Goal: Information Seeking & Learning: Stay updated

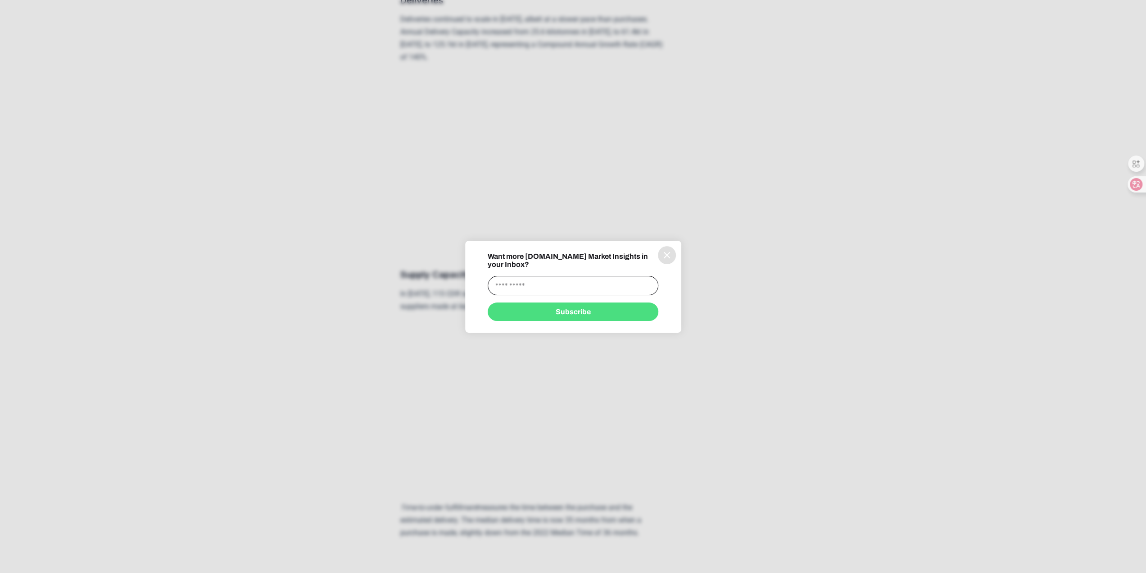
scroll to position [1441, 0]
click at [666, 257] on icon "information" at bounding box center [667, 255] width 11 height 11
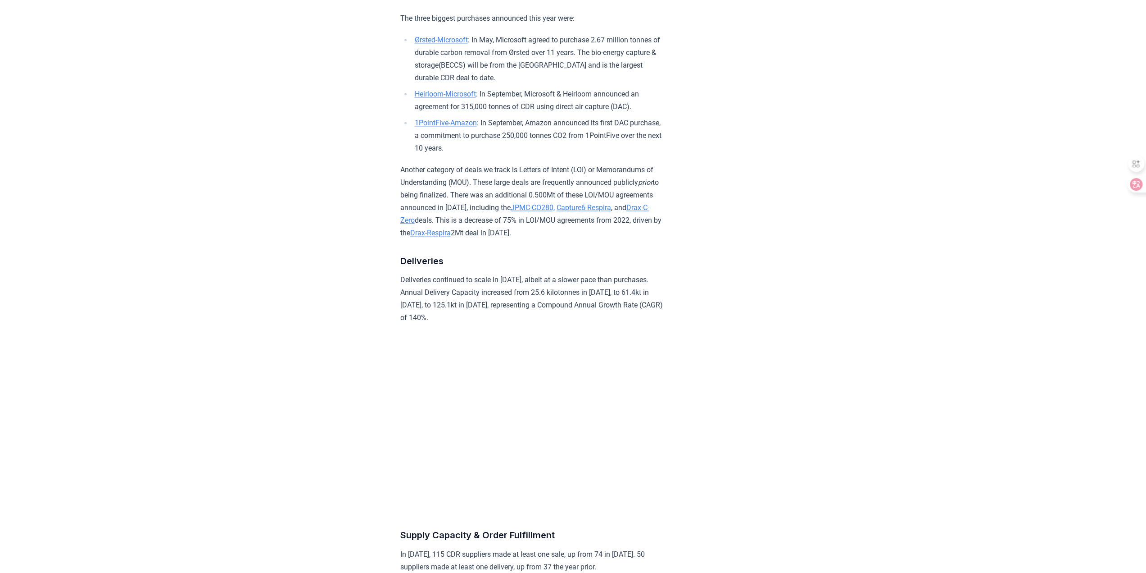
scroll to position [1171, 0]
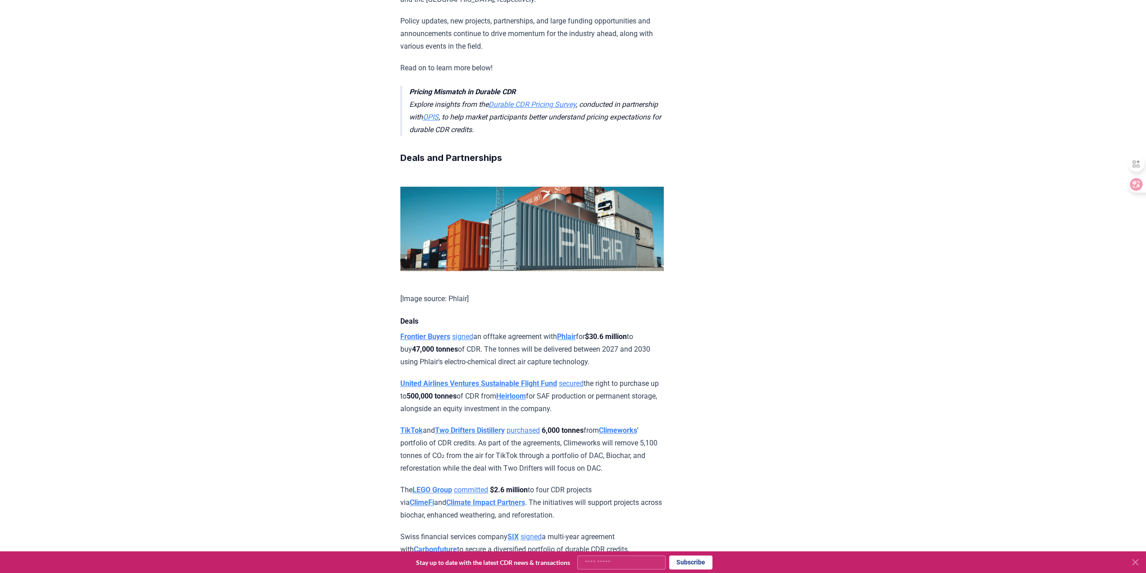
scroll to position [405, 0]
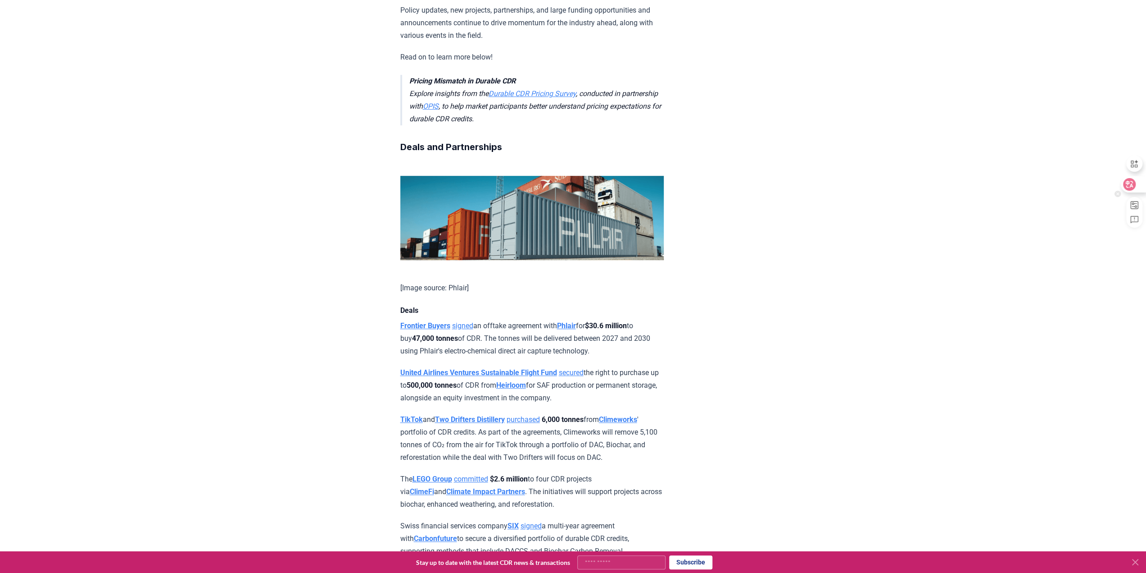
click at [1132, 181] on icon at bounding box center [1130, 184] width 8 height 7
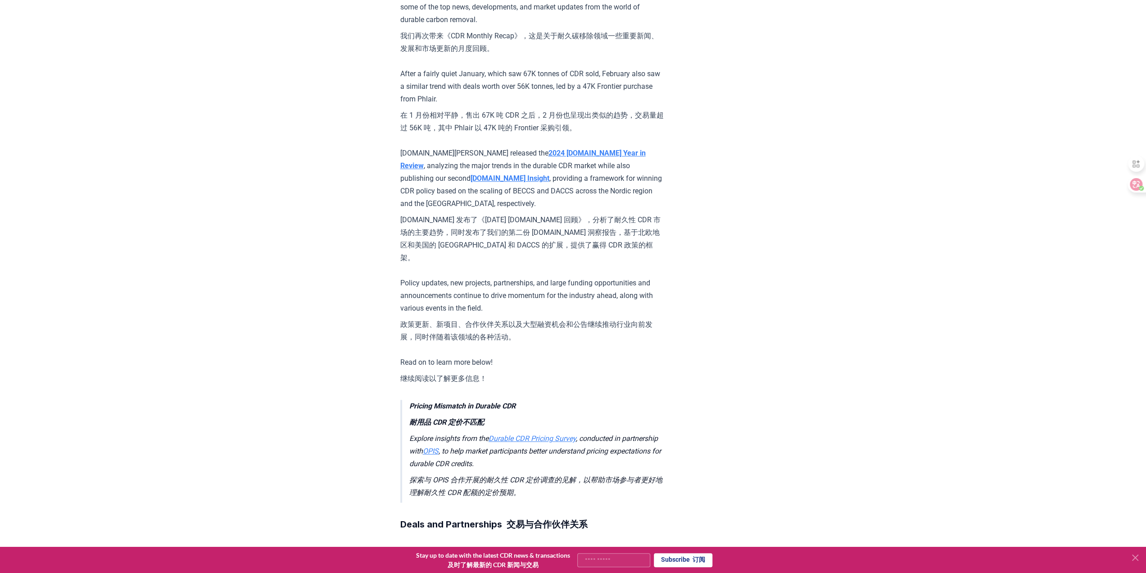
scroll to position [315, 0]
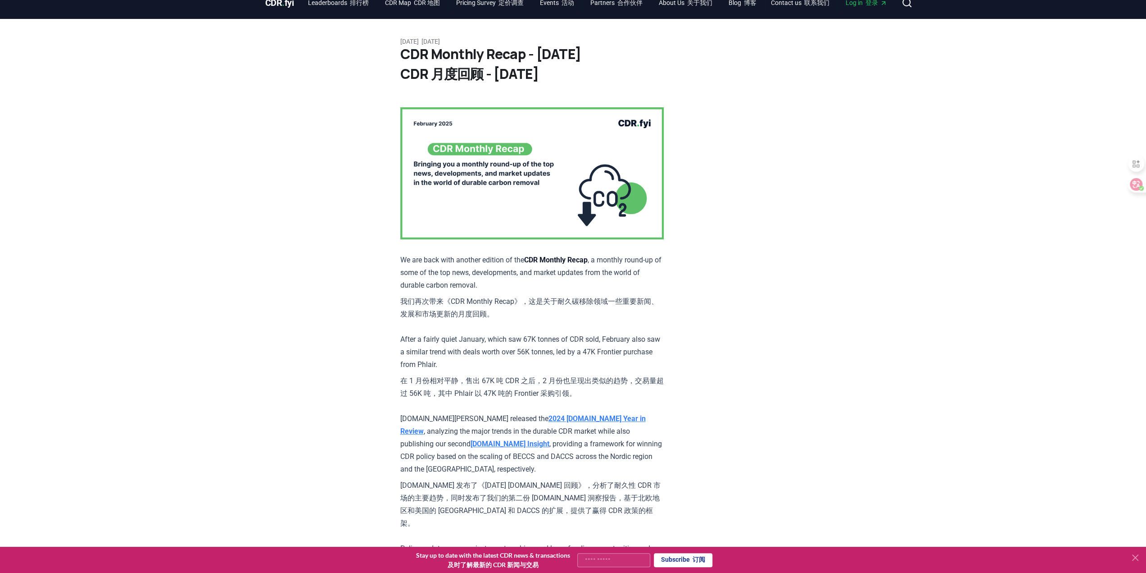
scroll to position [0, 0]
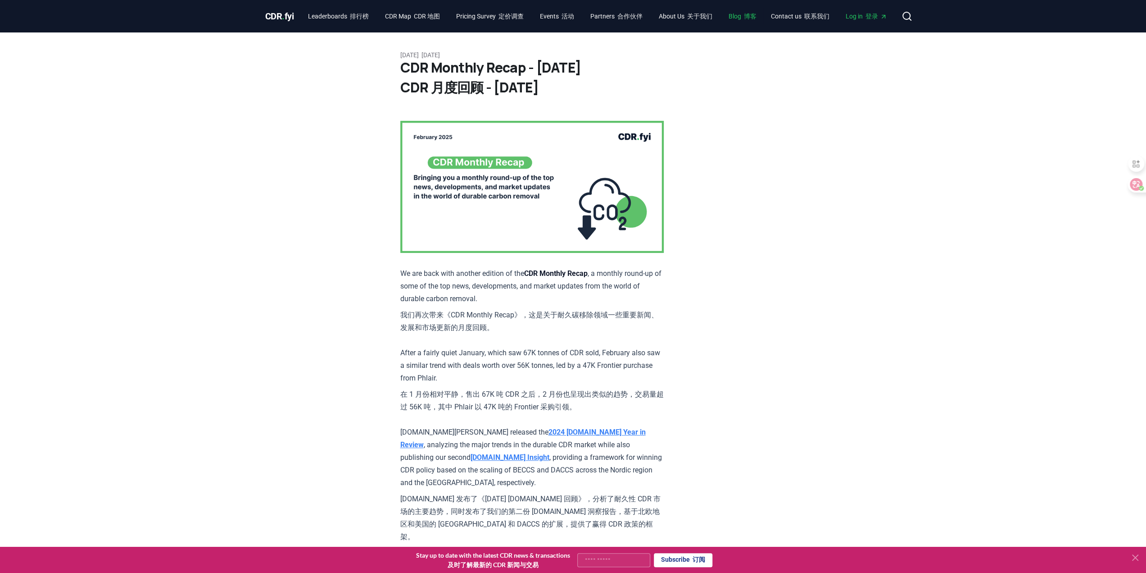
click at [744, 18] on font "Main" at bounding box center [742, 16] width 3 height 7
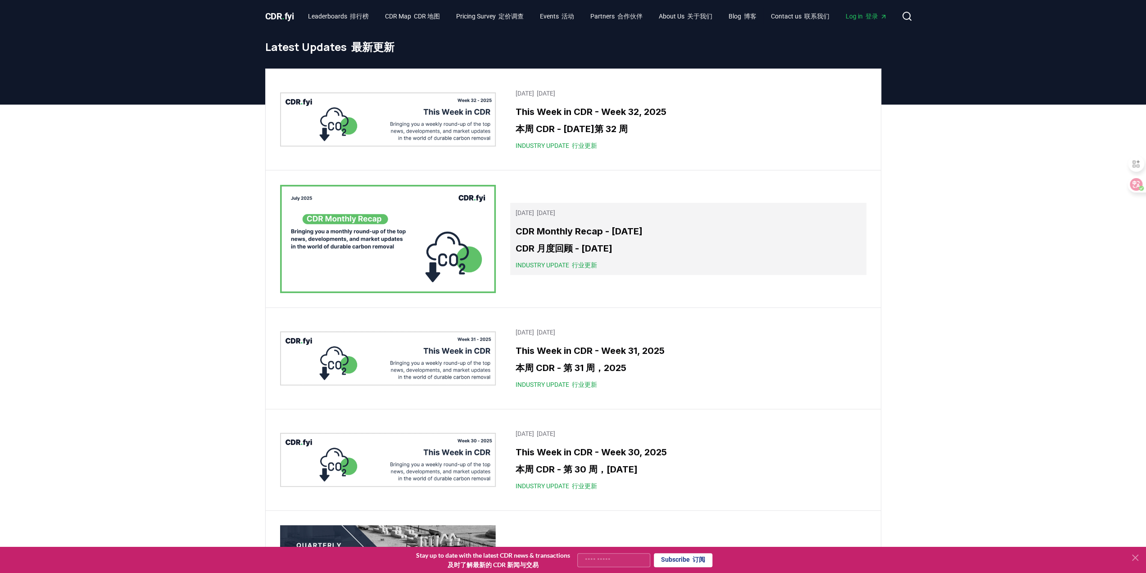
click at [664, 244] on h3 "CDR Monthly Recap - July 2025 CDR 月度回顾 - 2025 年 7 月" at bounding box center [688, 241] width 345 height 34
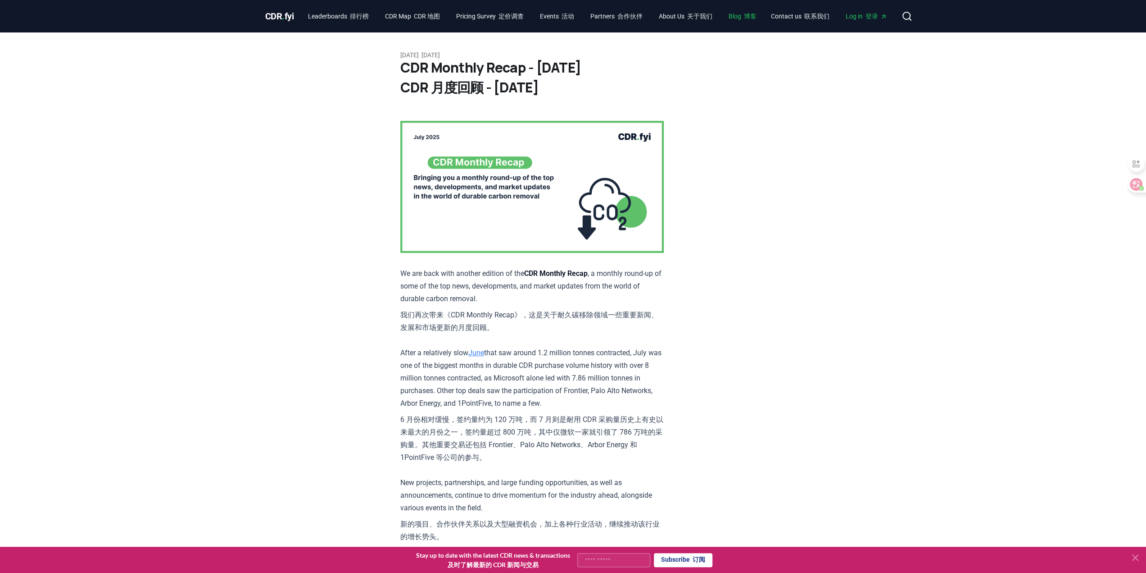
click at [744, 16] on font "Main" at bounding box center [742, 16] width 3 height 7
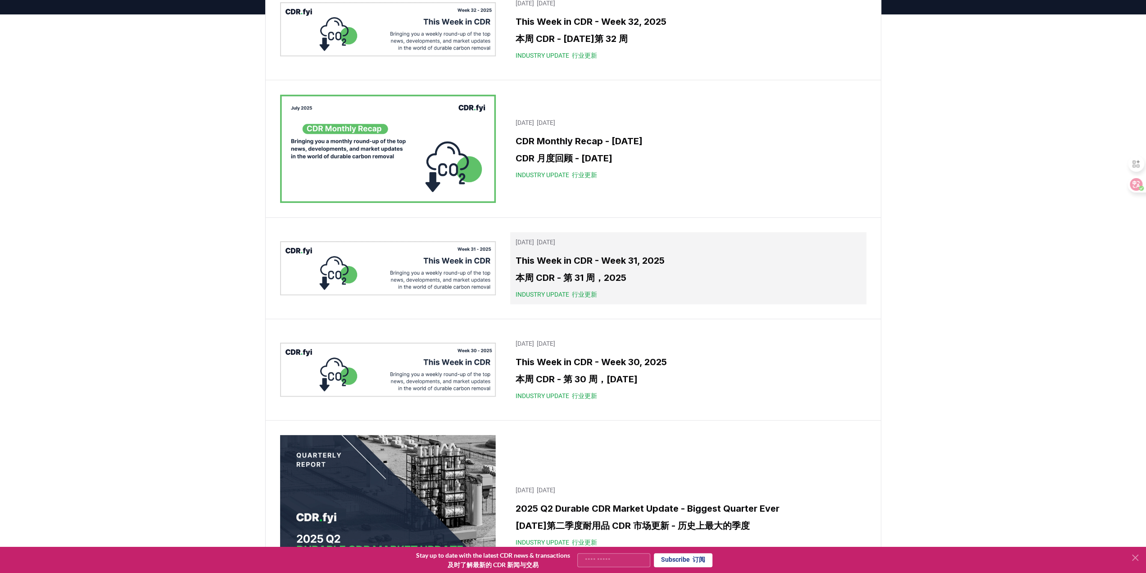
scroll to position [315, 0]
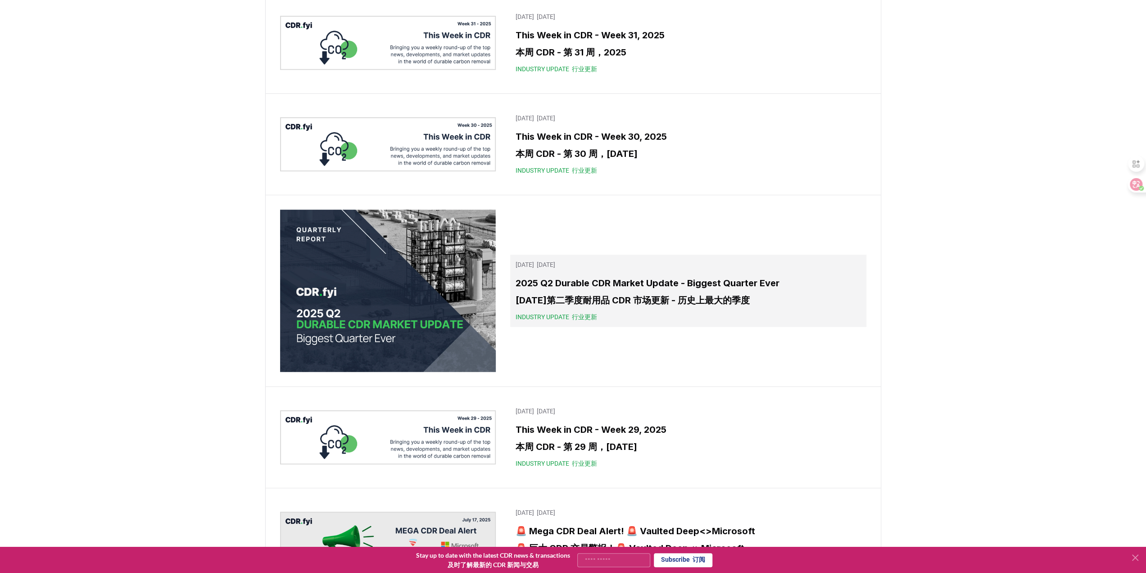
click at [653, 289] on h3 "2025 Q2 Durable CDR Market Update - Biggest Quarter Ever 2025 年第二季度耐用品 CDR 市场更新…" at bounding box center [688, 293] width 345 height 34
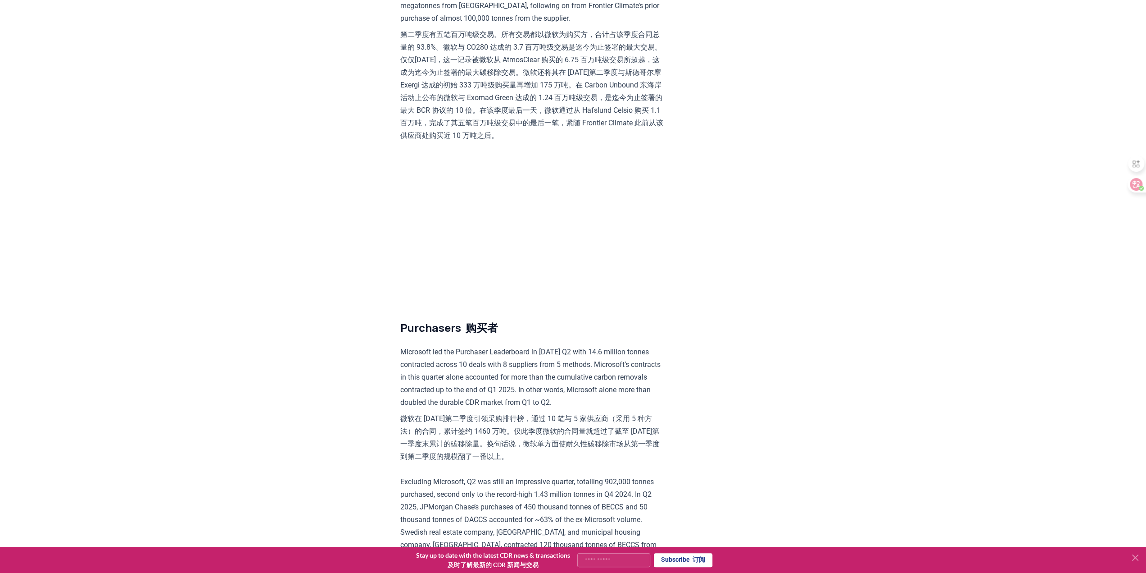
scroll to position [3016, 0]
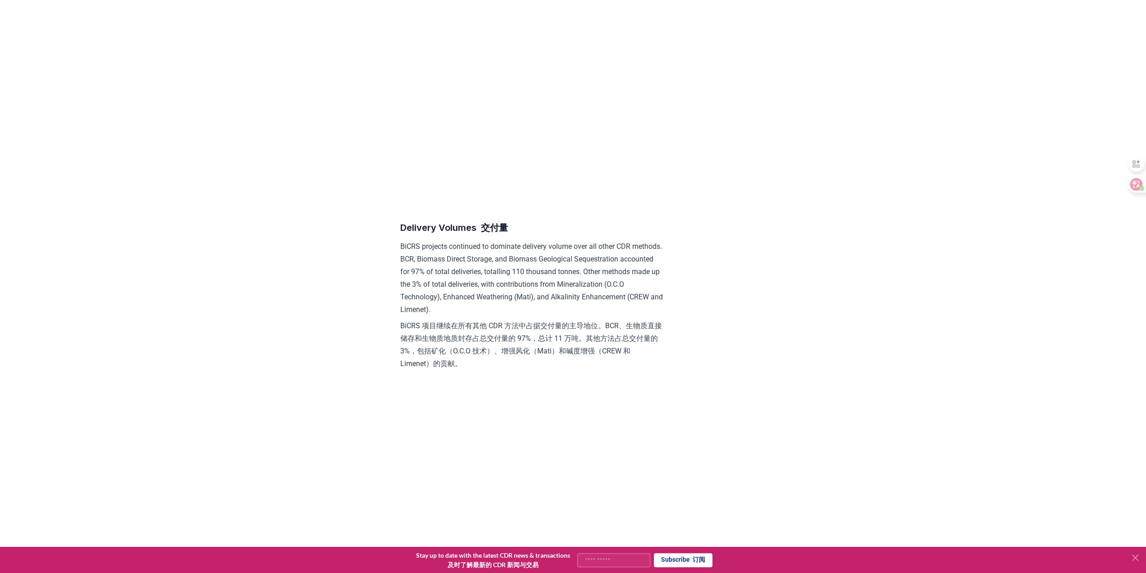
scroll to position [5860, 0]
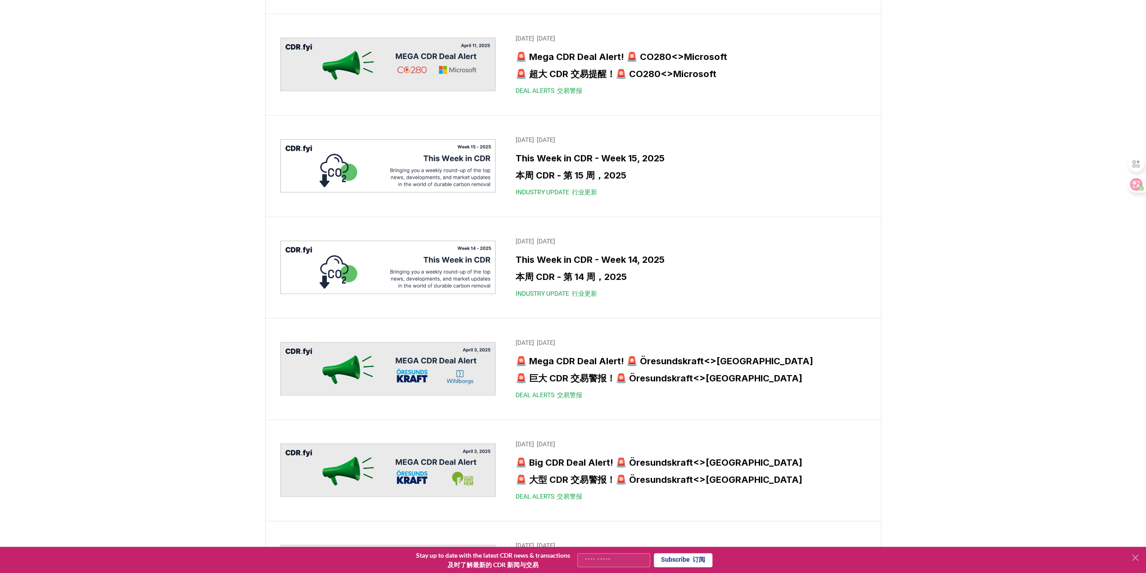
scroll to position [4559, 0]
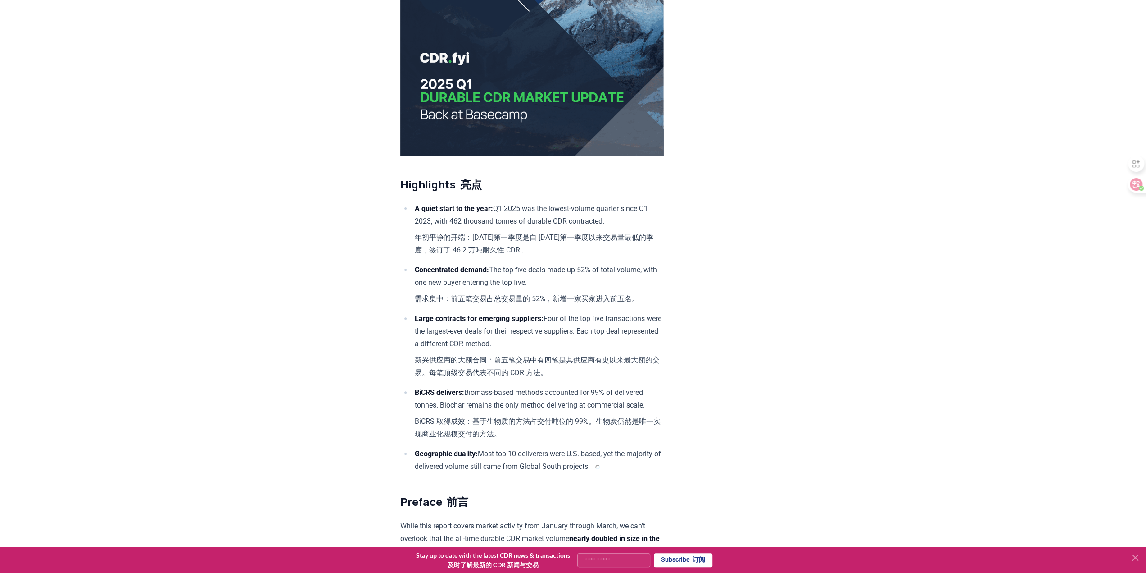
scroll to position [180, 0]
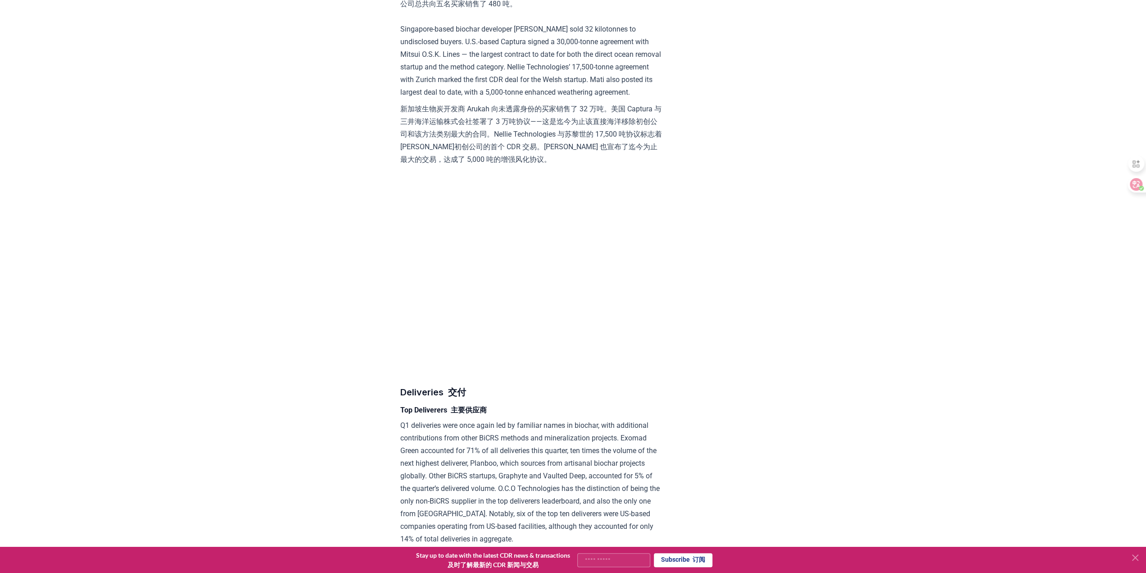
scroll to position [5232, 0]
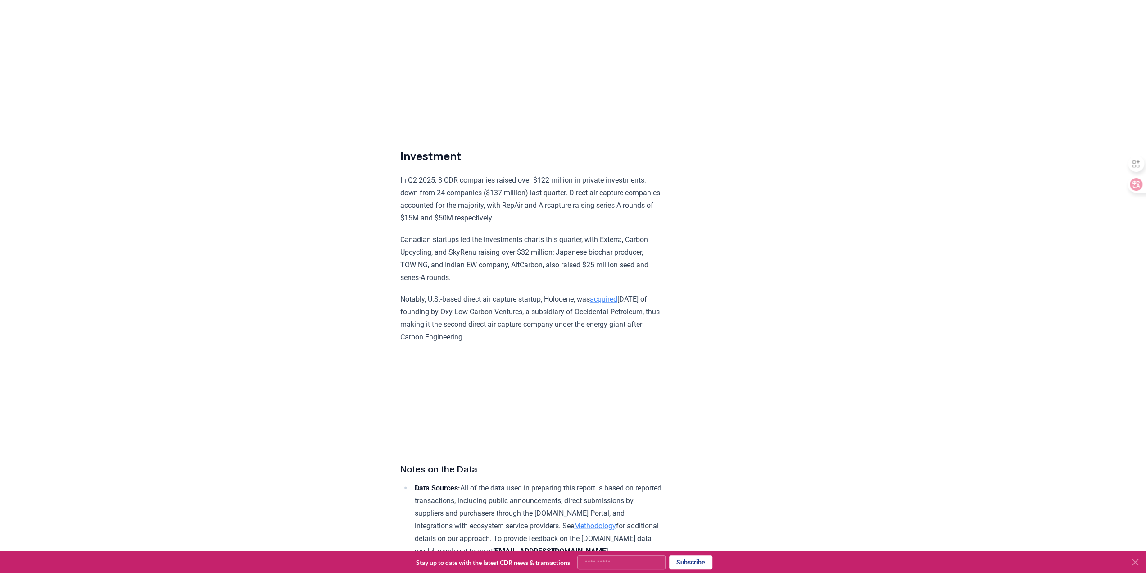
scroll to position [5236, 0]
